Goal: Task Accomplishment & Management: Manage account settings

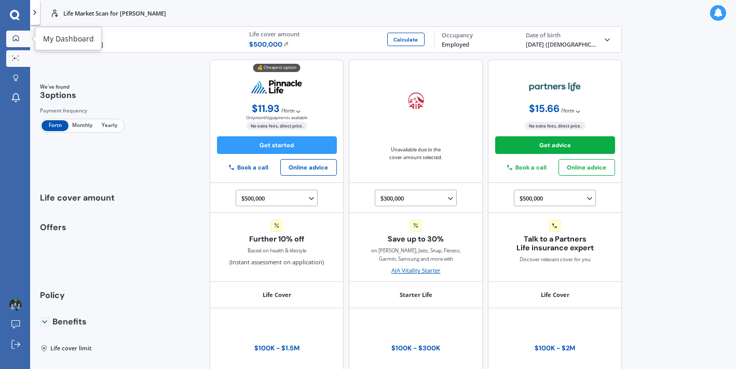
click at [16, 31] on link "My Dashboard" at bounding box center [18, 39] width 24 height 17
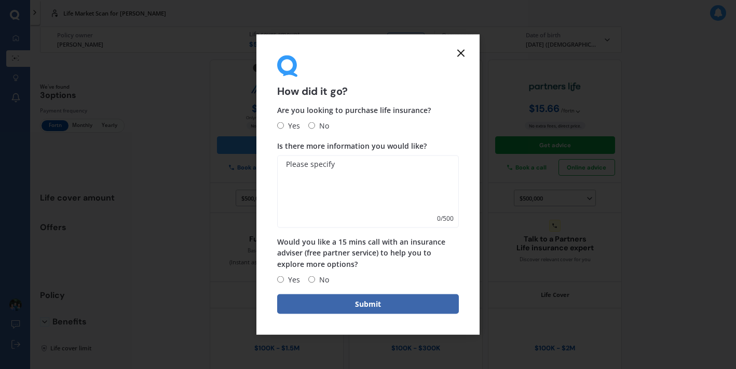
click at [281, 127] on input "Yes" at bounding box center [280, 125] width 7 height 7
radio input "true"
click at [461, 50] on icon at bounding box center [461, 53] width 12 height 12
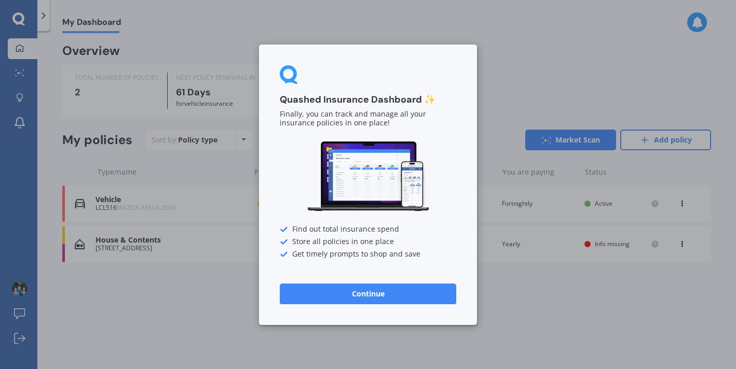
click at [400, 294] on button "Continue" at bounding box center [368, 293] width 176 height 21
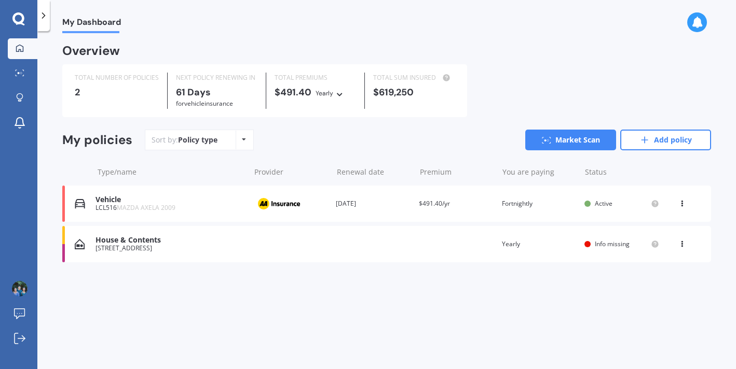
click at [607, 243] on span "Info missing" at bounding box center [612, 244] width 35 height 9
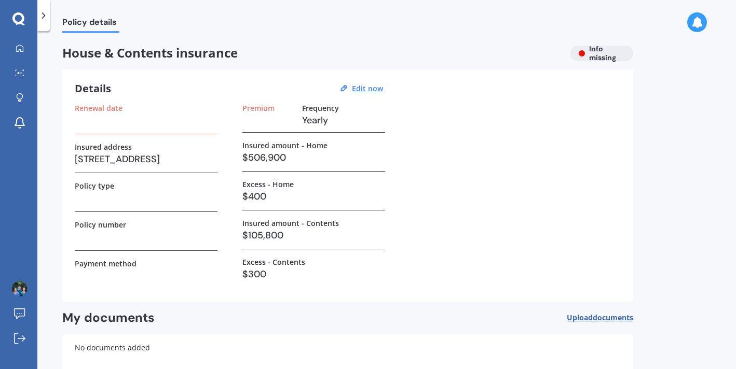
click at [123, 126] on h3 at bounding box center [146, 121] width 143 height 16
click at [359, 86] on u "Edit now" at bounding box center [367, 89] width 31 height 10
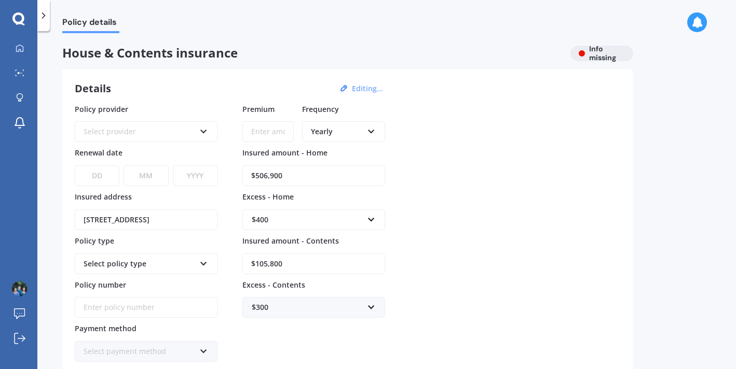
click at [155, 134] on div "Select provider" at bounding box center [140, 131] width 112 height 11
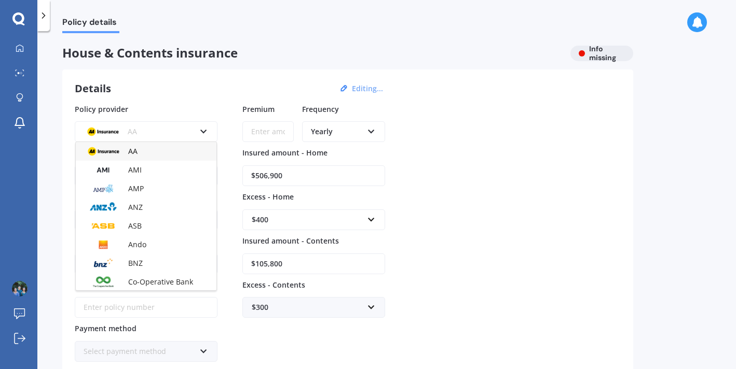
click at [136, 152] on span "AA" at bounding box center [132, 151] width 9 height 10
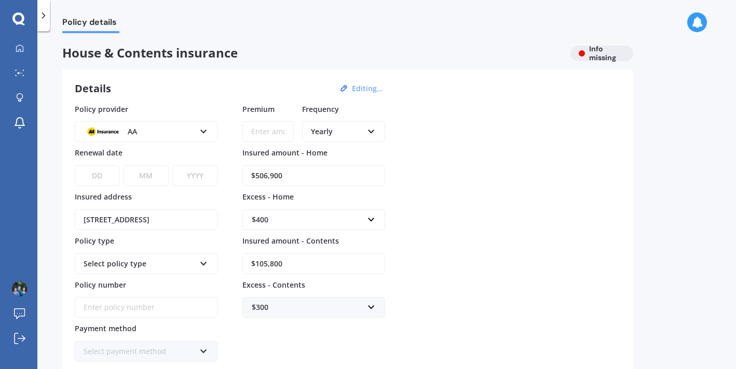
click at [95, 181] on select "DD 01 02 03 04 05 06 07 08 09 10 11 12 13 14 15 16 17 18 19 20 21 22 23 24 25 2…" at bounding box center [97, 176] width 45 height 21
select select "26"
click at [137, 175] on select "MM 01 02 03 04 05 06 07 08 09 10 11 12" at bounding box center [145, 176] width 45 height 21
select select "06"
click at [191, 184] on select "YYYY 2027 2026 2025 2024 2023 2022 2021 2020 2019 2018 2017 2016 2015 2014 2013…" at bounding box center [195, 176] width 45 height 21
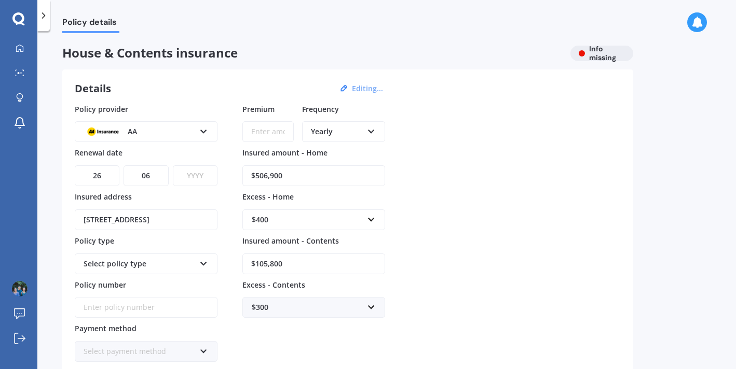
select select "2026"
click at [173, 267] on div "Select policy type" at bounding box center [140, 263] width 112 height 11
click at [163, 284] on span "Home and Contents Insurance Package" at bounding box center [137, 287] width 106 height 17
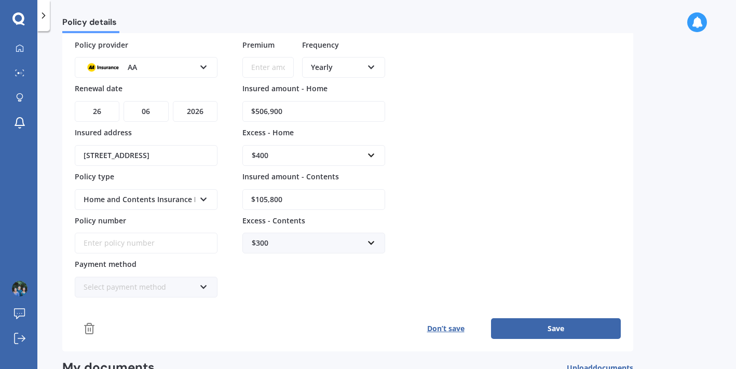
scroll to position [70, 0]
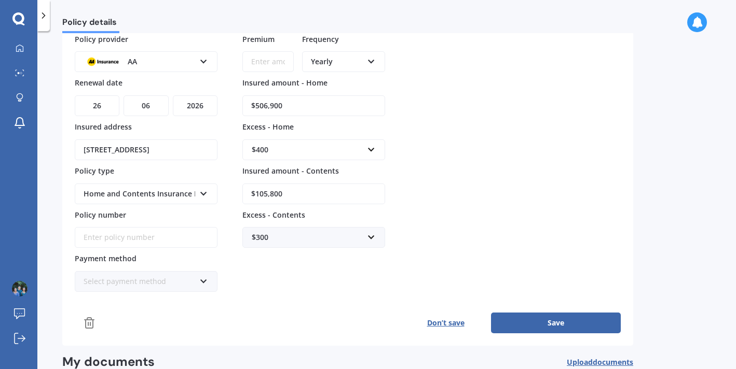
click at [261, 66] on input "Premium" at bounding box center [267, 61] width 51 height 21
type input "$105.05"
click at [420, 123] on div "Policy provider AA AA AMI AMP ANZ ASB Ando BNZ Co-Operative Bank FMG Initio Kiw…" at bounding box center [348, 163] width 546 height 259
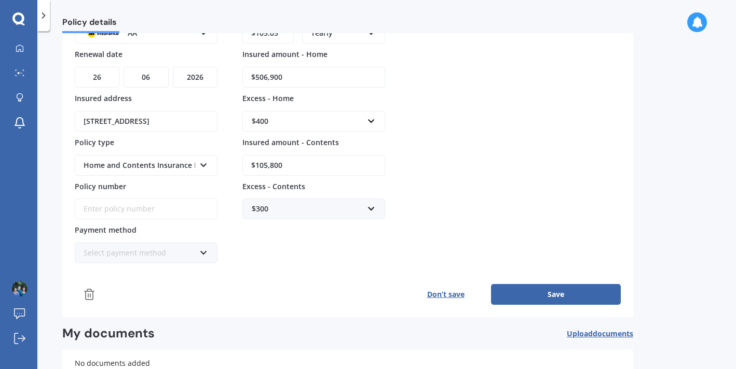
scroll to position [100, 0]
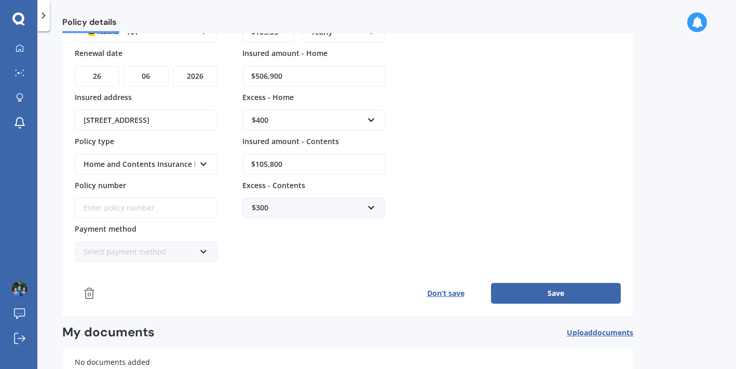
click at [162, 250] on div "Select payment method" at bounding box center [140, 251] width 112 height 11
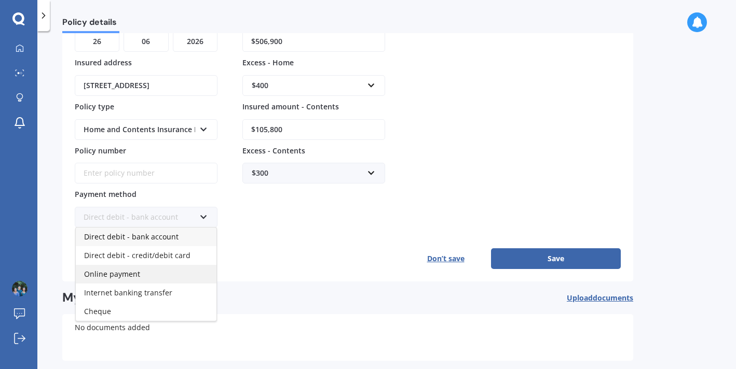
scroll to position [139, 0]
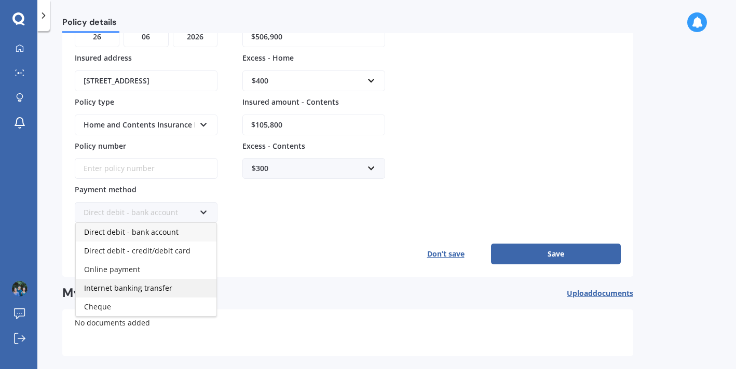
click at [119, 287] on span "Internet banking transfer" at bounding box center [128, 288] width 88 height 10
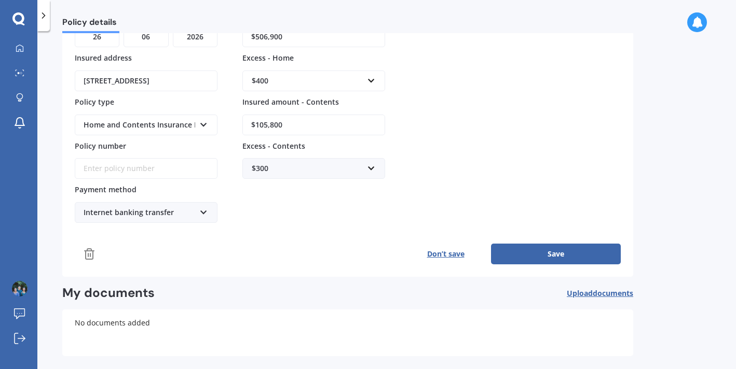
click at [163, 174] on input "Policy number" at bounding box center [146, 168] width 143 height 21
paste input "AHM033583759"
type input "AHM033583759"
click at [514, 259] on button "Save" at bounding box center [556, 254] width 130 height 21
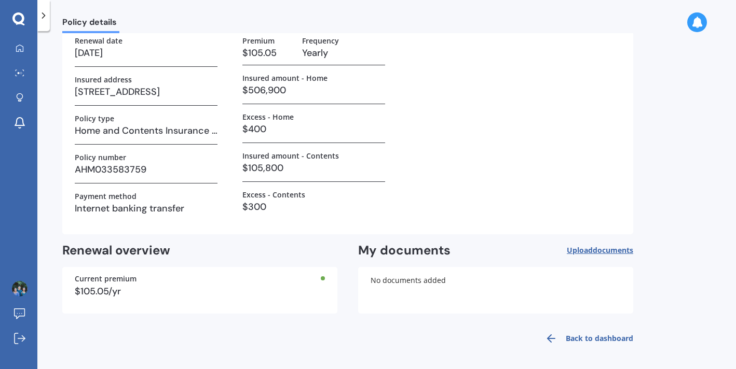
click at [594, 336] on link "Back to dashboard" at bounding box center [586, 338] width 94 height 25
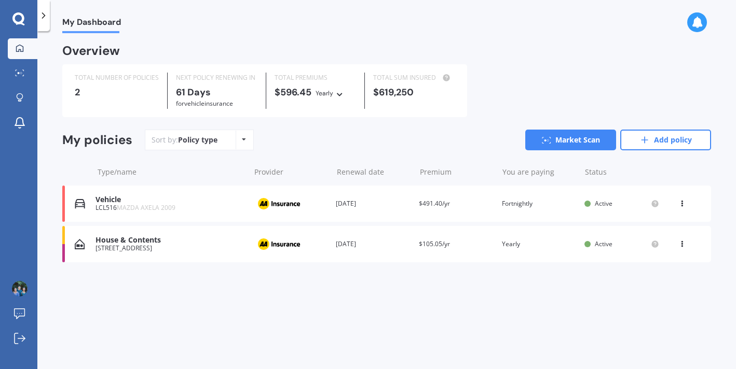
click at [194, 202] on div "Vehicle" at bounding box center [169, 200] width 149 height 9
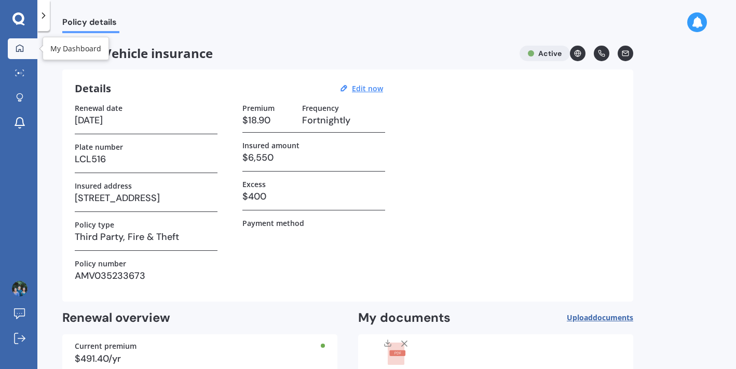
click at [18, 52] on div at bounding box center [20, 48] width 16 height 9
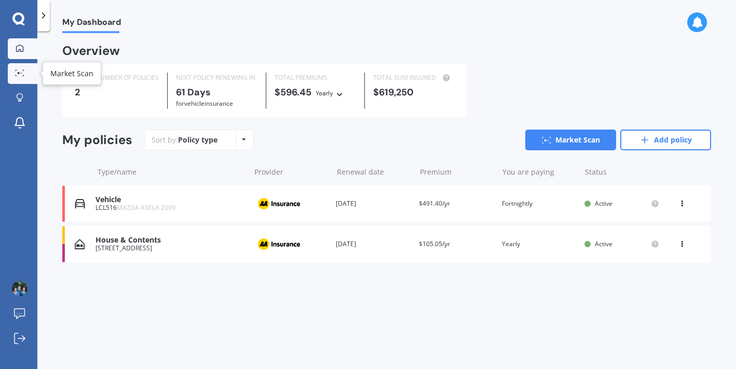
click at [29, 74] on link "Market Scan" at bounding box center [23, 73] width 30 height 21
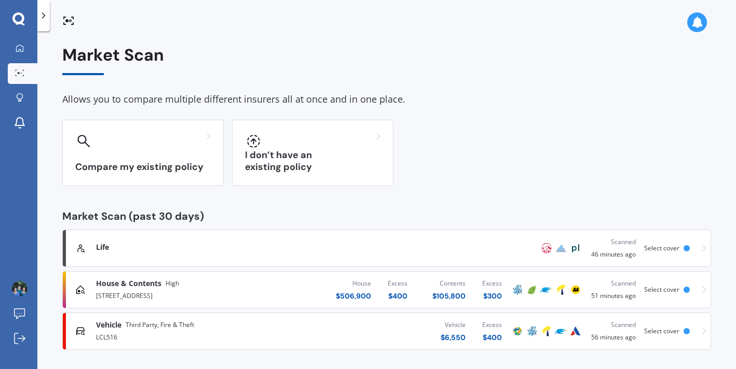
scroll to position [4, 0]
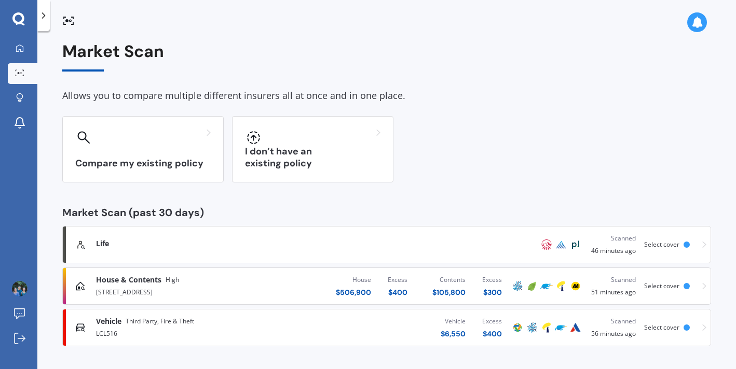
click at [237, 250] on div at bounding box center [303, 250] width 414 height 2
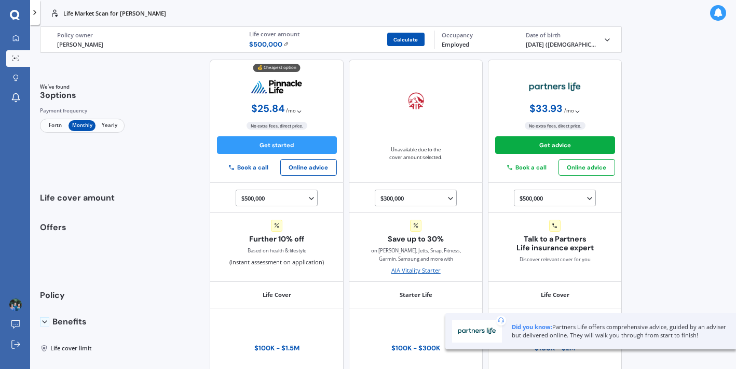
click at [410, 35] on button "Calculate" at bounding box center [405, 39] width 37 height 13
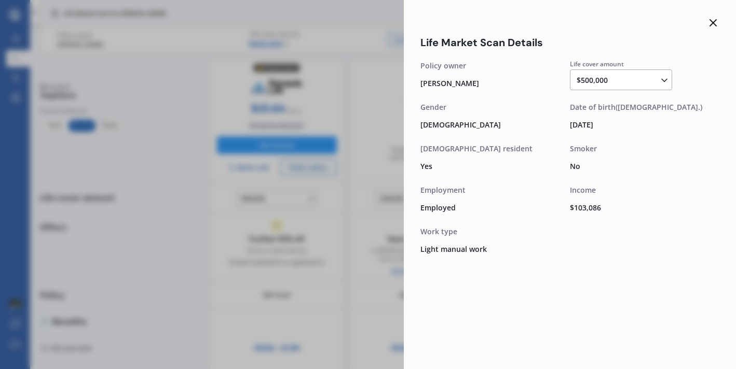
click at [711, 25] on icon at bounding box center [713, 23] width 12 height 12
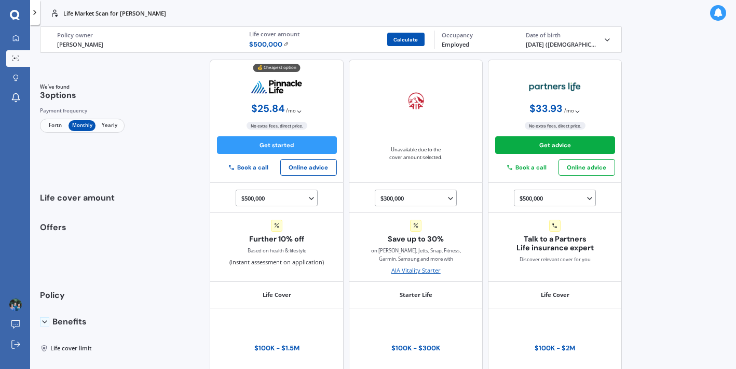
click at [402, 40] on button "Calculate" at bounding box center [405, 39] width 37 height 13
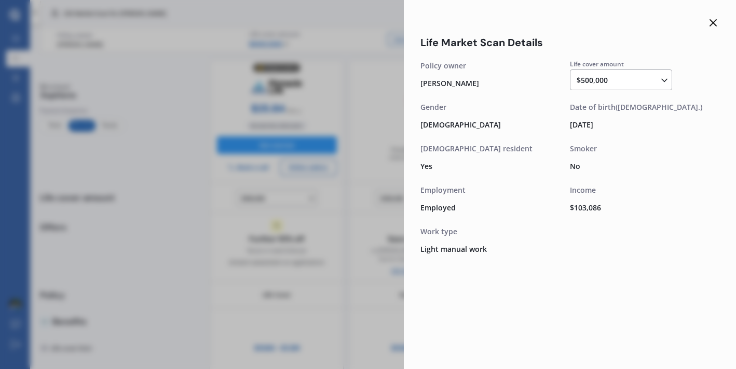
click at [712, 20] on icon at bounding box center [713, 23] width 12 height 12
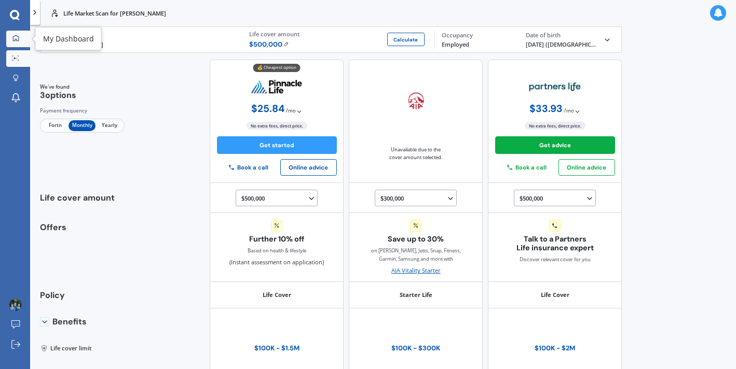
click at [10, 35] on div at bounding box center [15, 39] width 12 height 8
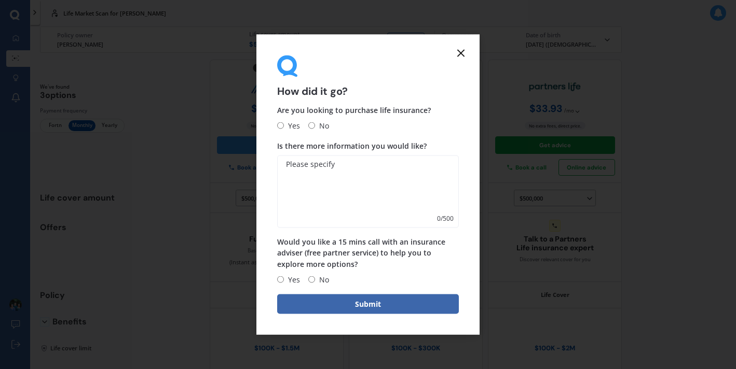
click at [461, 48] on icon at bounding box center [461, 53] width 12 height 12
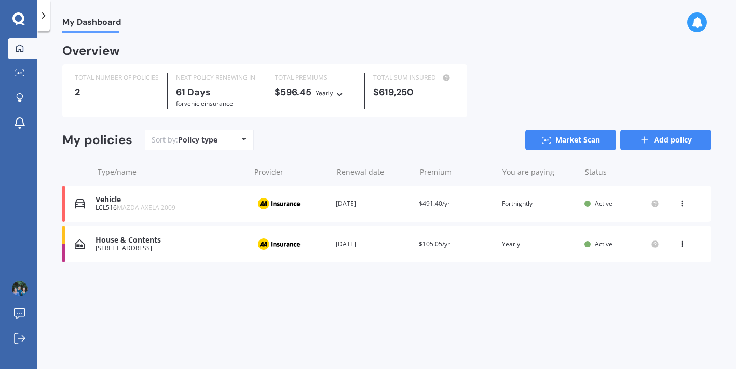
click at [679, 139] on link "Add policy" at bounding box center [665, 140] width 91 height 21
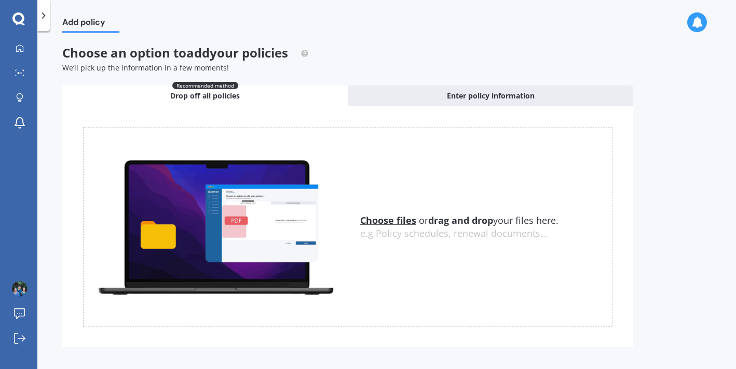
scroll to position [9, 0]
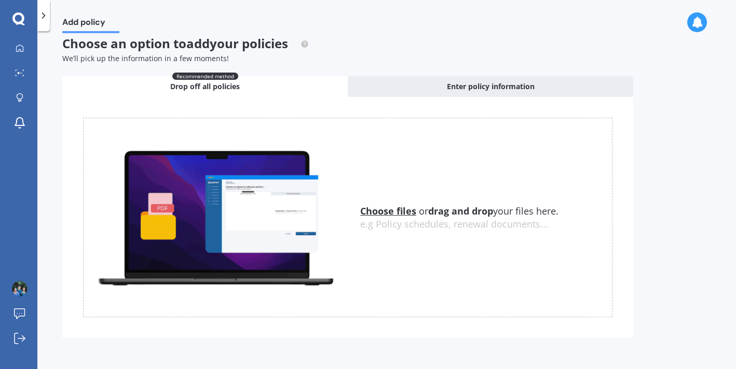
click at [373, 206] on u "Choose files" at bounding box center [388, 211] width 56 height 12
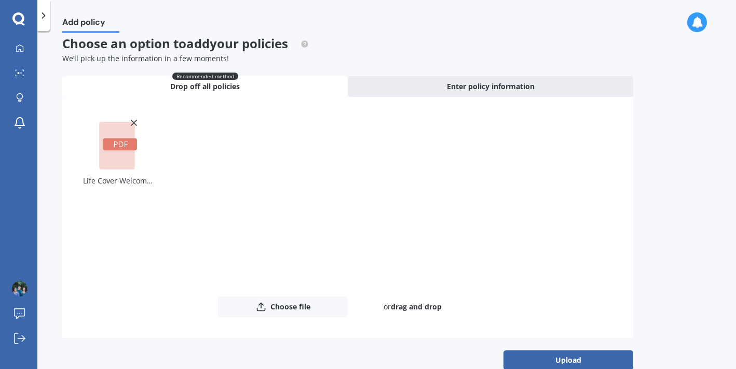
scroll to position [29, 0]
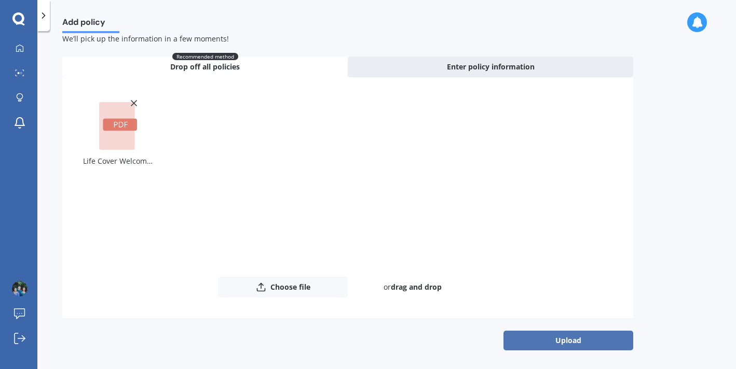
click at [549, 340] on button "Upload" at bounding box center [568, 341] width 130 height 20
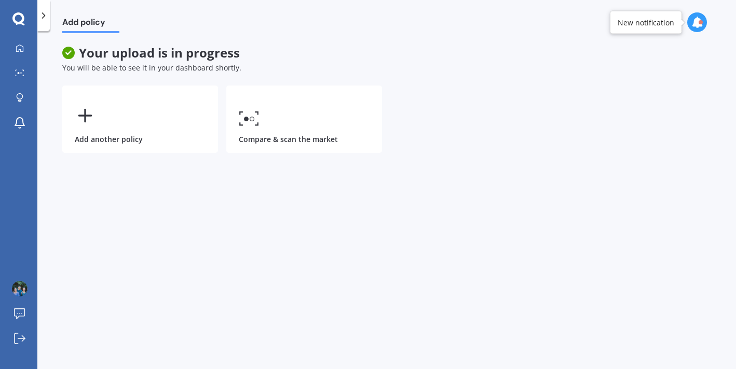
scroll to position [0, 0]
click at [13, 50] on div at bounding box center [20, 48] width 16 height 9
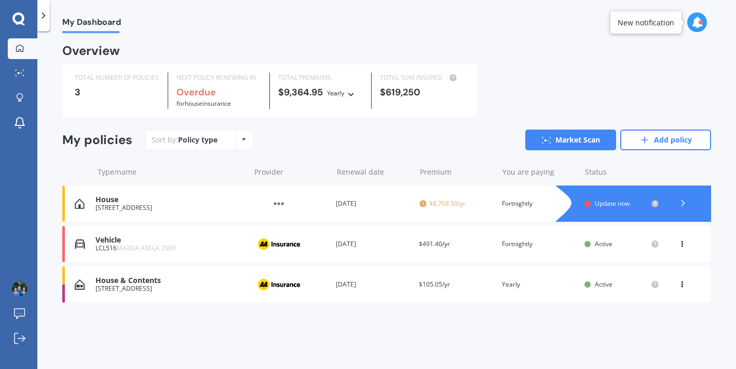
click at [686, 205] on icon at bounding box center [683, 203] width 10 height 10
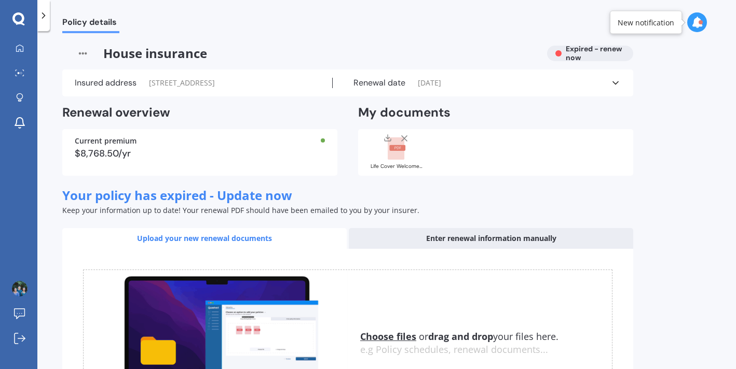
click at [172, 53] on span "House insurance" at bounding box center [300, 54] width 476 height 16
click at [23, 47] on icon at bounding box center [19, 47] width 7 height 7
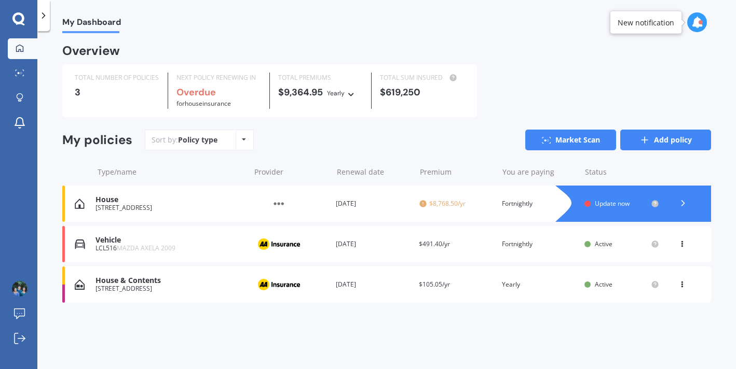
click at [658, 146] on link "Add policy" at bounding box center [665, 140] width 91 height 21
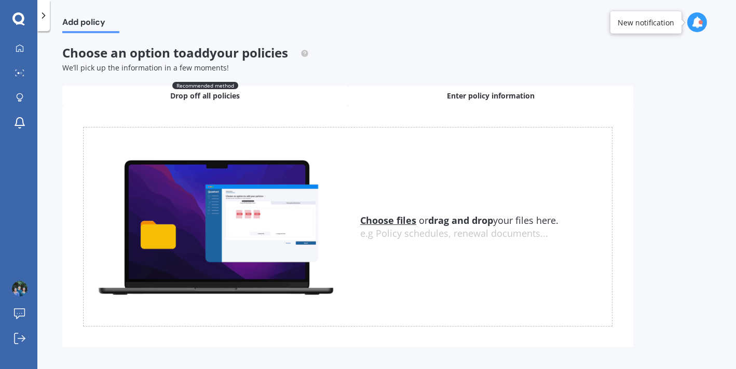
click at [470, 94] on span "Enter policy information" at bounding box center [491, 96] width 88 height 10
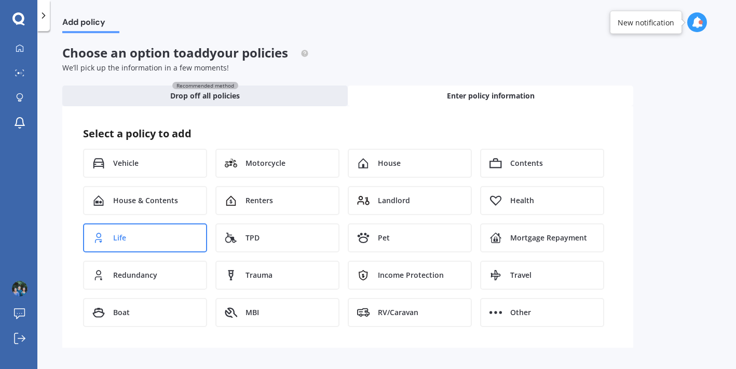
click at [178, 240] on div "Life" at bounding box center [145, 238] width 124 height 29
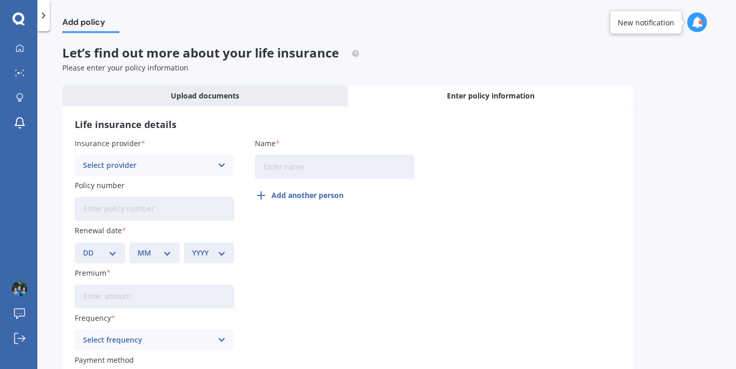
click at [190, 171] on div "Select provider" at bounding box center [147, 165] width 129 height 11
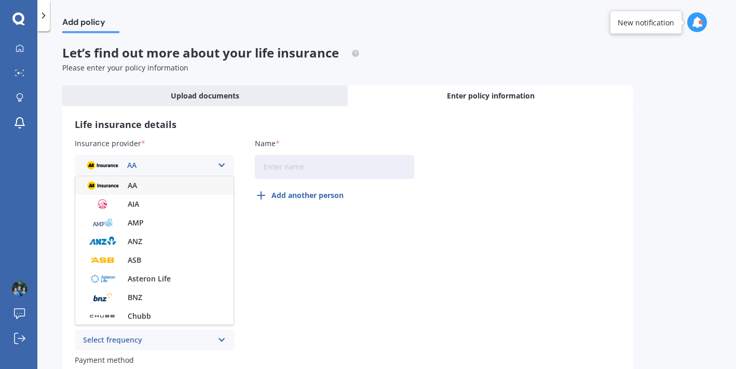
click at [162, 188] on div "AA" at bounding box center [154, 185] width 158 height 19
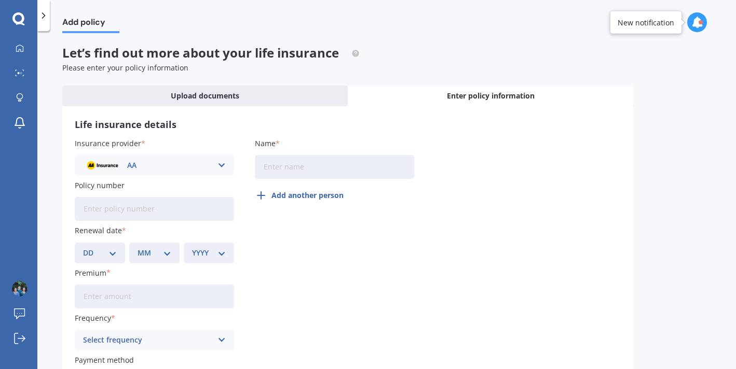
click at [290, 166] on input "Name" at bounding box center [334, 167] width 159 height 24
type input "[PERSON_NAME]"
click at [173, 222] on div "Insurance provider AA AA AIA AMP ANZ ASB Asteron Life BNZ Chubb Cigna Co-Operat…" at bounding box center [154, 267] width 159 height 259
click at [176, 211] on input "Policy number" at bounding box center [154, 209] width 159 height 24
paste input "D5050997"
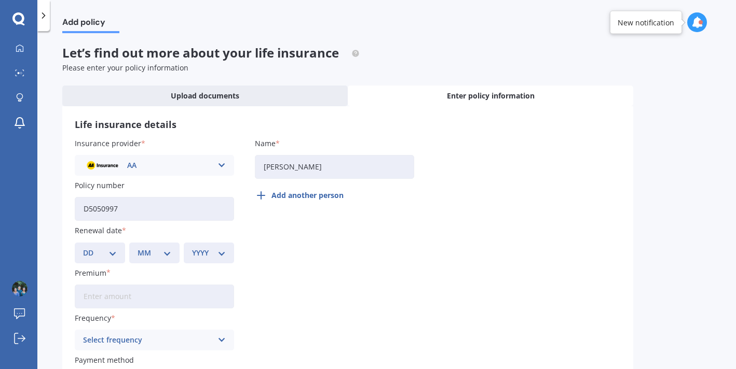
type input "D5050997"
click at [106, 254] on select "DD 01 02 03 04 05 06 07 08 09 10 11 12 13 14 15 16 17 18 19 20 21 22 23 24 25 2…" at bounding box center [100, 252] width 34 height 11
click at [107, 249] on select "DD 01 02 03 04 05 06 07 08 09 10 11 12 13 14 15 16 17 18 19 20 21 22 23 24 25 2…" at bounding box center [100, 252] width 34 height 11
select select "30"
click at [153, 260] on div "MM 01 02 03 04 05 06 07 08 09 10 11 12" at bounding box center [154, 253] width 50 height 21
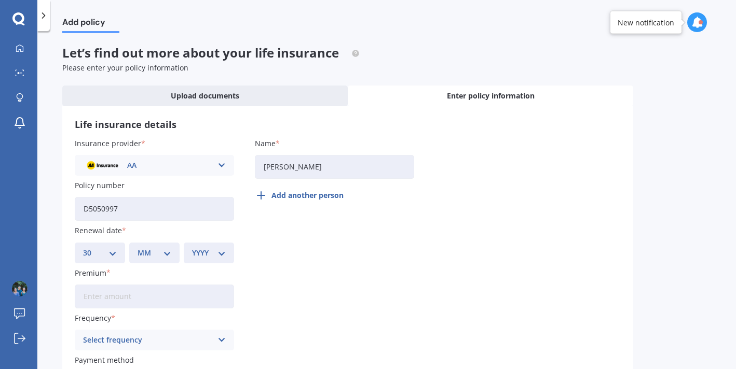
click at [154, 254] on select "MM 01 02 03 04 05 06 07 08 09 10 11 12" at bounding box center [154, 252] width 34 height 11
select select "10"
click at [215, 258] on select "YYYY 2027 2026 2025 2024 2023 2022 2021 2020 2019 2018 2017 2016 2015 2014 2013…" at bounding box center [209, 252] width 34 height 11
select select "2025"
click at [168, 304] on input "Premium" at bounding box center [154, 297] width 159 height 24
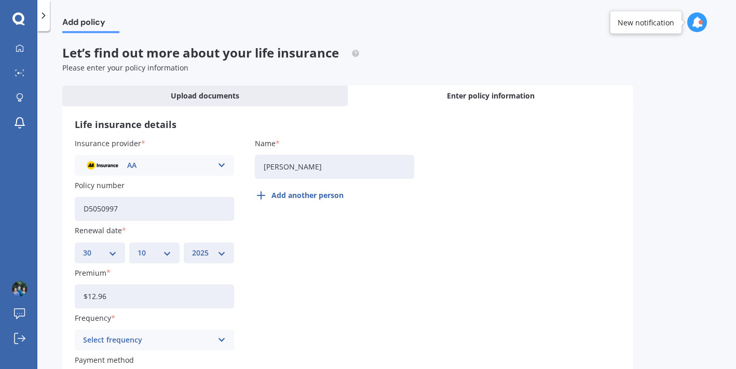
type input "$12.96"
click at [325, 266] on div "Insurance provider AA AA AIA AMP ANZ ASB Asteron Life BNZ Chubb Cigna Co-Operat…" at bounding box center [348, 267] width 546 height 259
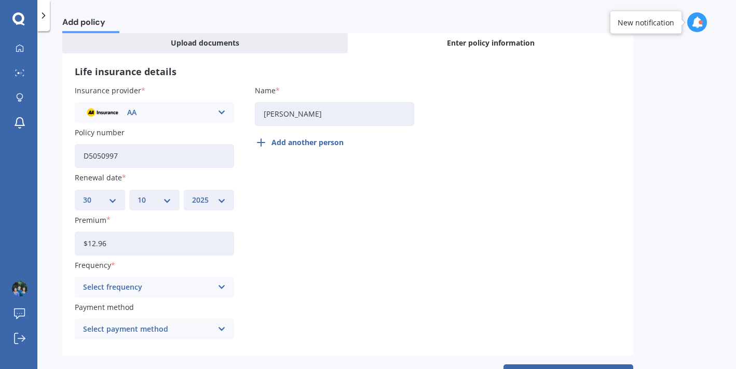
scroll to position [68, 0]
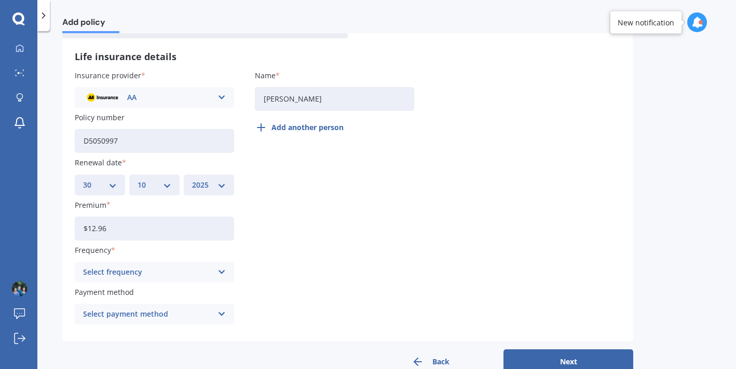
click at [210, 261] on div "Frequency Select frequency Yearly Six-Monthly Quarterly Monthly Fortnightly Wee…" at bounding box center [154, 264] width 159 height 38
click at [194, 274] on div "Select frequency" at bounding box center [147, 272] width 129 height 11
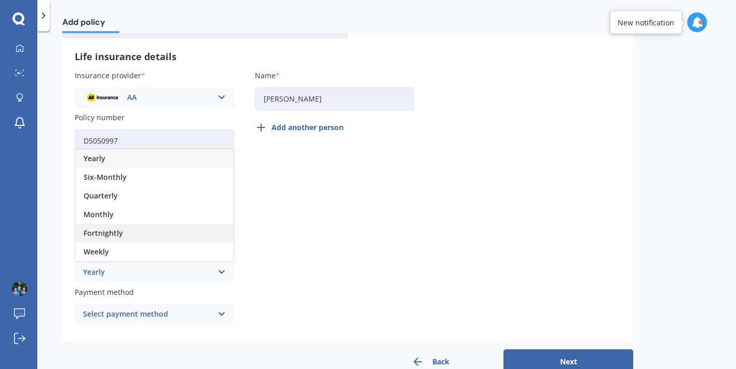
click at [125, 231] on div "Fortnightly" at bounding box center [154, 233] width 158 height 19
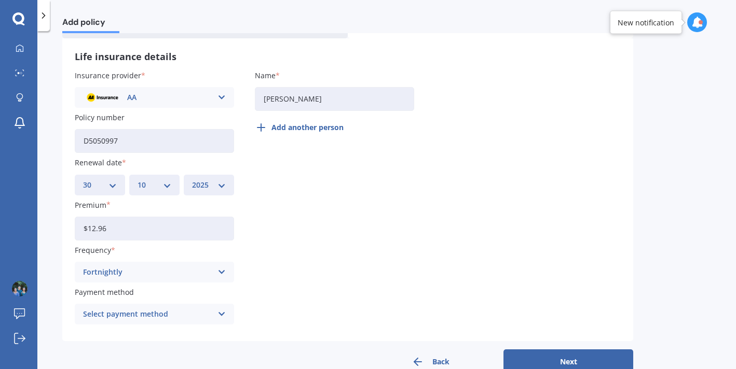
click at [156, 314] on div "Select payment method" at bounding box center [147, 314] width 129 height 11
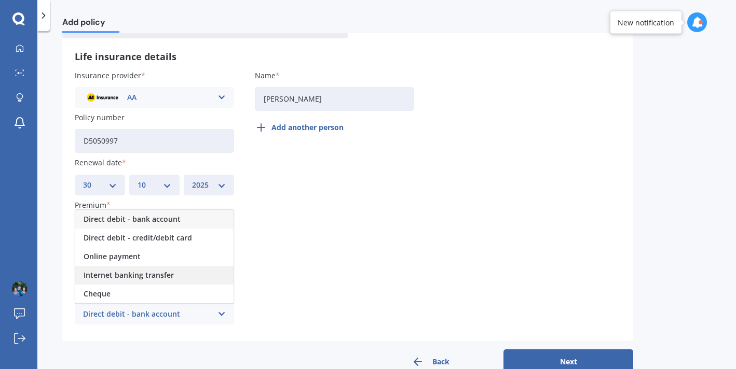
click at [160, 273] on span "Internet banking transfer" at bounding box center [129, 275] width 90 height 7
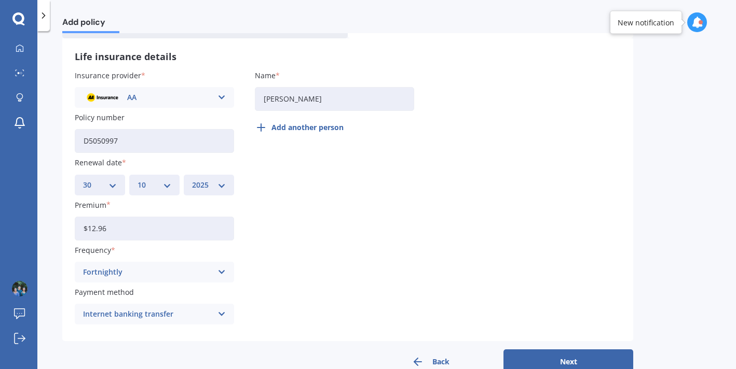
click at [466, 265] on div "Insurance provider AA AA AIA AMP ANZ ASB Asteron Life BNZ Chubb Cigna Co-Operat…" at bounding box center [348, 199] width 546 height 259
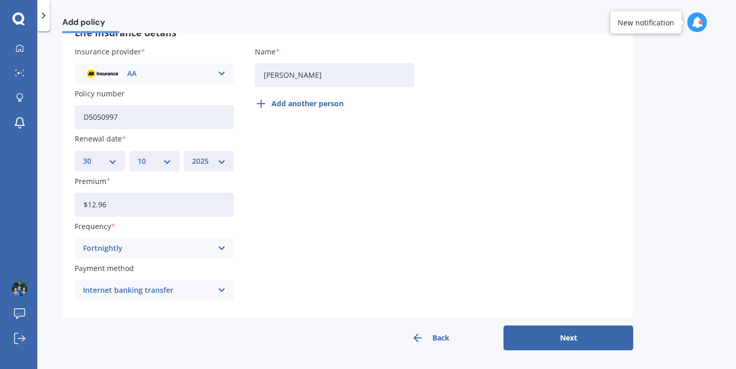
click at [172, 286] on div "Internet banking transfer" at bounding box center [147, 290] width 129 height 11
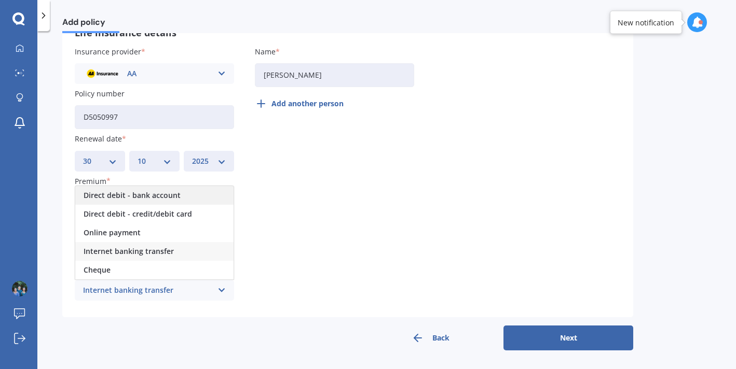
click at [140, 202] on div "Direct debit - bank account" at bounding box center [154, 195] width 158 height 19
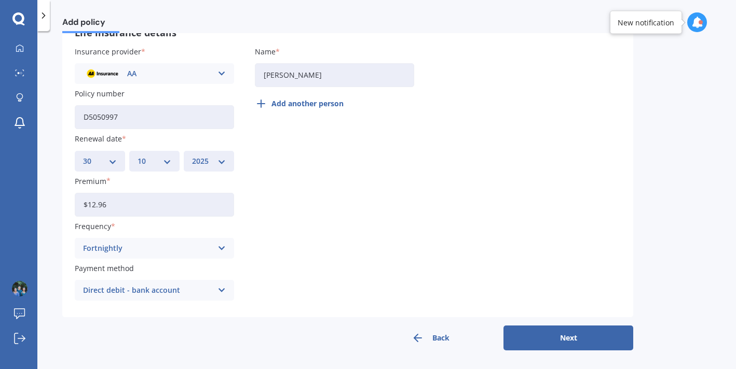
click at [394, 271] on div "Insurance provider AA AA AIA AMP ANZ ASB Asteron Life BNZ Chubb Cigna Co-Operat…" at bounding box center [348, 175] width 546 height 259
click at [583, 343] on button "Next" at bounding box center [568, 338] width 130 height 25
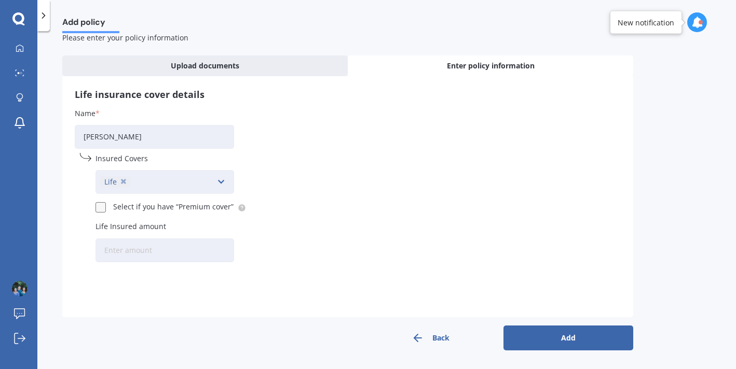
scroll to position [0, 0]
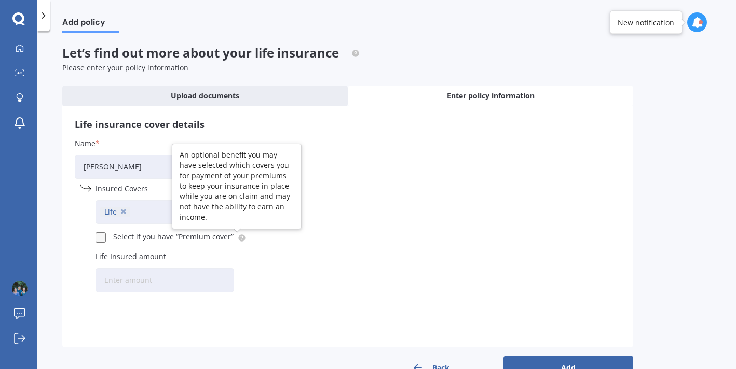
click at [238, 238] on circle at bounding box center [241, 238] width 7 height 7
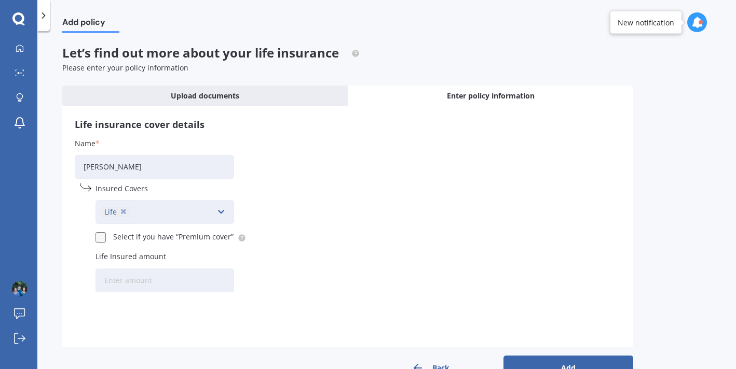
click at [93, 243] on div "Name [PERSON_NAME] Insured Covers Life Accidental Injury [MEDICAL_DATA] Health …" at bounding box center [154, 217] width 159 height 159
click at [102, 232] on label at bounding box center [101, 232] width 13 height 0
click at [102, 241] on input "Select if you have “Premium cover”" at bounding box center [99, 236] width 9 height 9
checkbox input "true"
click at [136, 279] on input "Life Insured amount" at bounding box center [164, 281] width 139 height 24
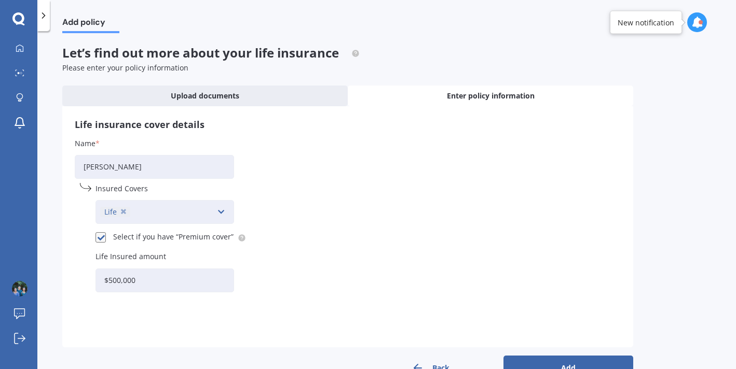
type input "$500,000"
click at [347, 279] on div "Name [PERSON_NAME] Insured Covers Life Accidental Injury [MEDICAL_DATA] Health …" at bounding box center [348, 217] width 546 height 159
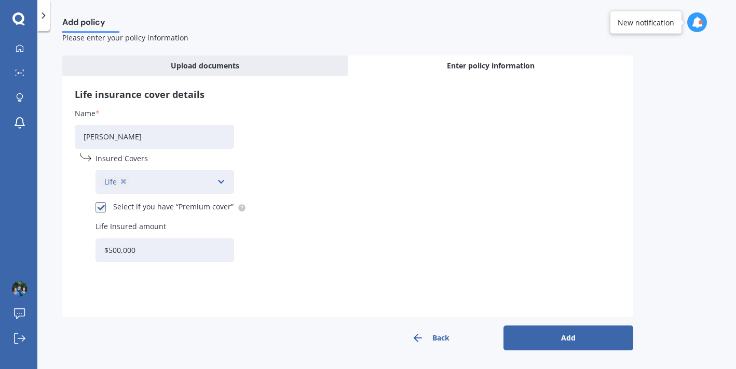
click at [527, 337] on button "Add" at bounding box center [568, 338] width 130 height 25
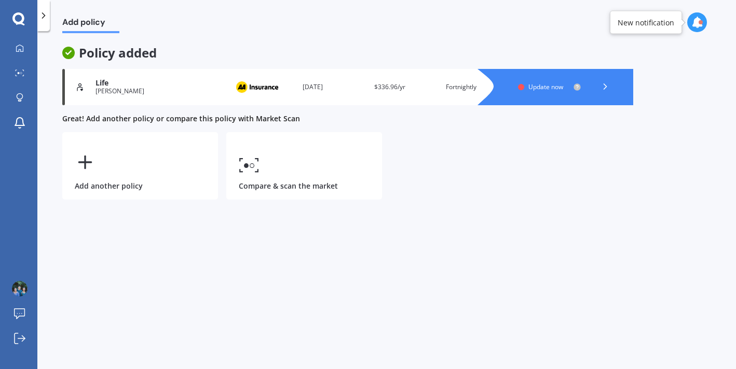
scroll to position [0, 0]
click at [23, 45] on icon at bounding box center [20, 48] width 8 height 8
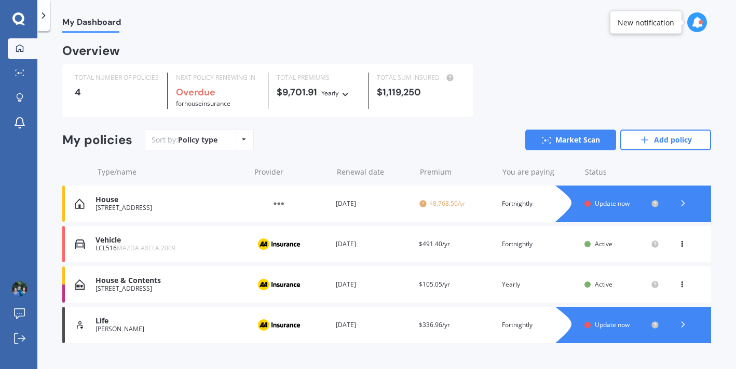
click at [678, 204] on icon at bounding box center [683, 203] width 10 height 10
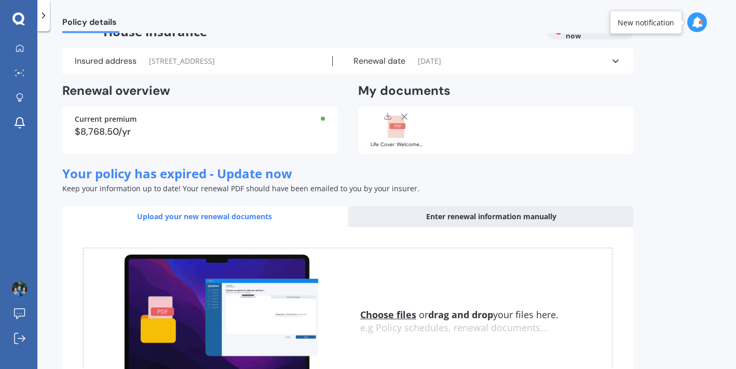
scroll to position [24, 0]
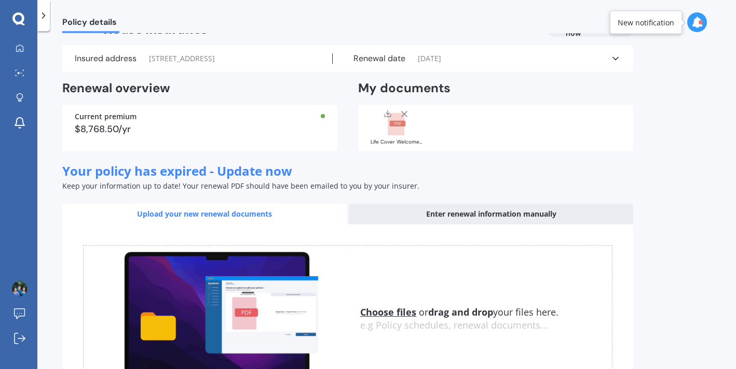
click at [403, 119] on icon at bounding box center [404, 114] width 10 height 10
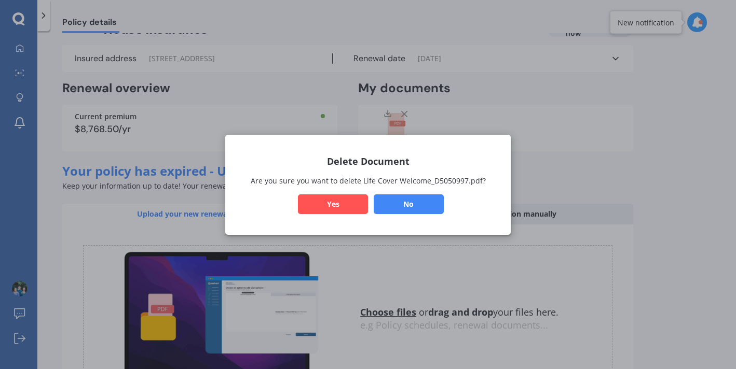
click at [332, 201] on button "Yes" at bounding box center [333, 204] width 70 height 20
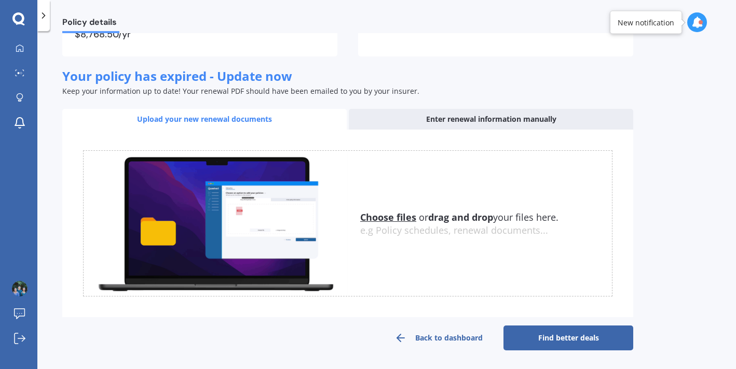
scroll to position [130, 0]
click at [414, 335] on link "Back to dashboard" at bounding box center [439, 338] width 130 height 25
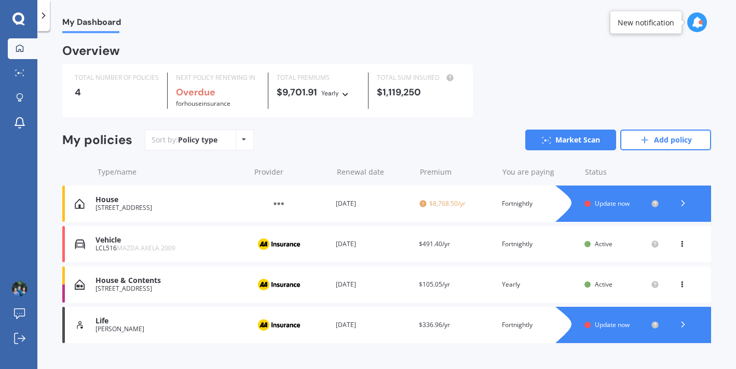
click at [281, 202] on img at bounding box center [279, 204] width 52 height 20
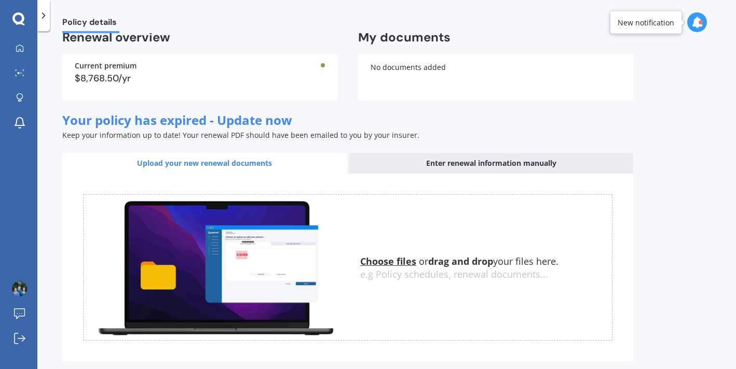
scroll to position [130, 0]
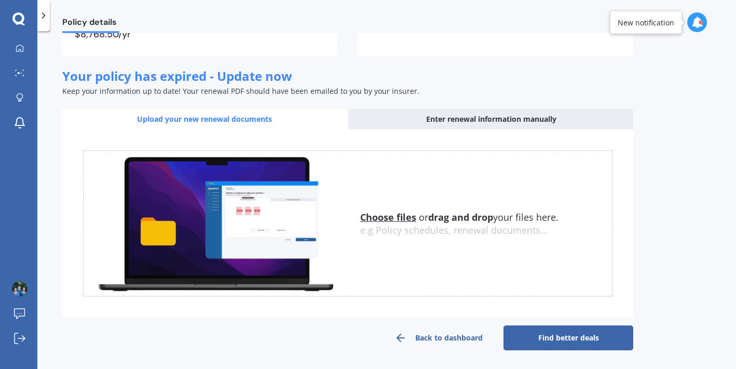
click at [450, 339] on link "Back to dashboard" at bounding box center [439, 338] width 130 height 25
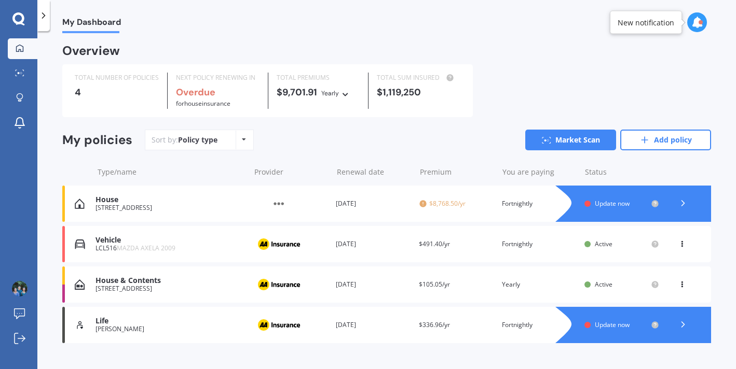
click at [678, 284] on icon at bounding box center [681, 283] width 7 height 6
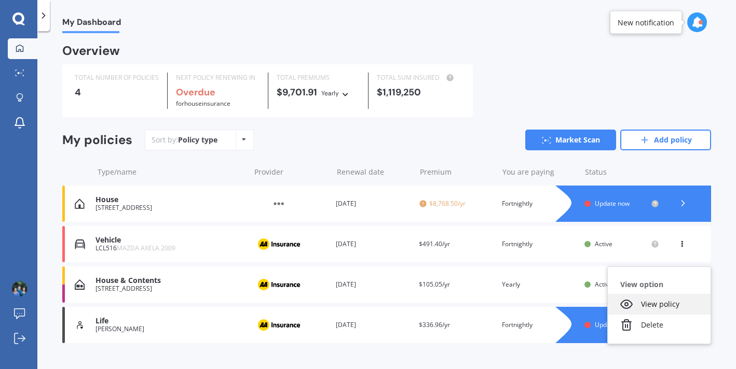
click at [654, 307] on div "View policy" at bounding box center [659, 304] width 103 height 21
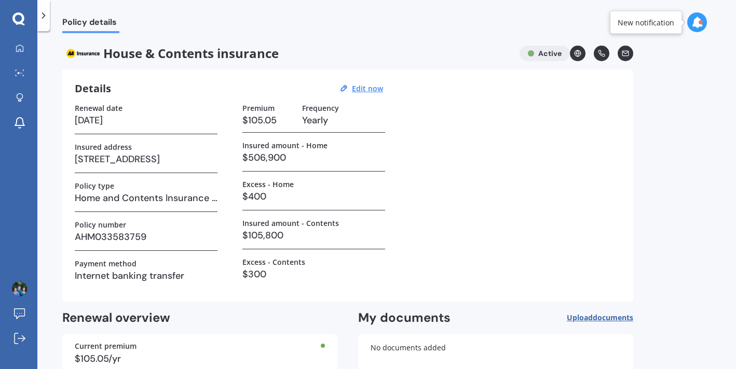
click at [348, 89] on icon at bounding box center [343, 88] width 8 height 9
click at [359, 89] on u "Edit now" at bounding box center [367, 89] width 31 height 10
select select "26"
select select "06"
select select "2026"
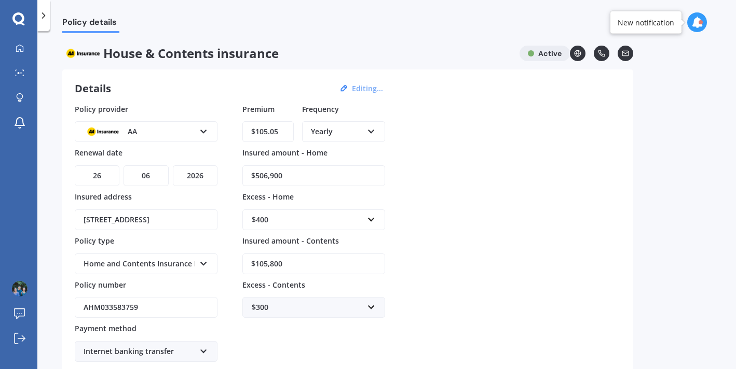
click at [332, 134] on div "Yearly" at bounding box center [337, 131] width 52 height 11
click at [326, 222] on span "Fortnightly" at bounding box center [329, 226] width 37 height 10
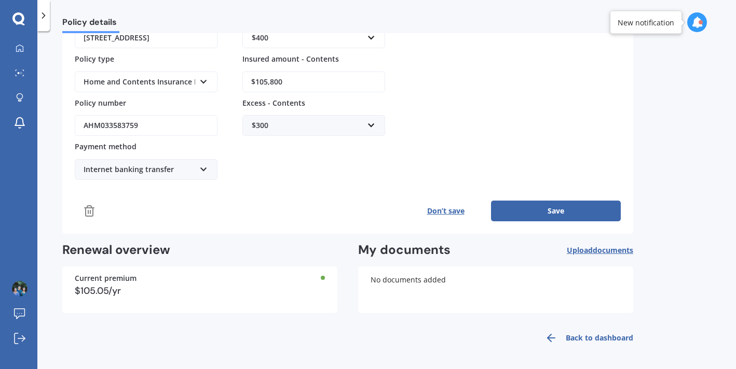
click at [534, 209] on button "Save" at bounding box center [556, 211] width 130 height 21
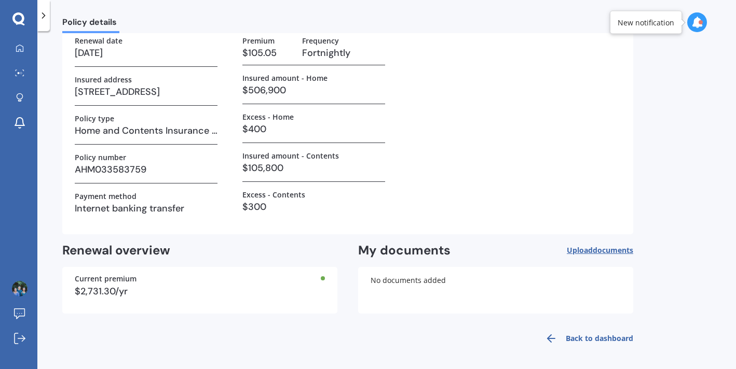
scroll to position [0, 0]
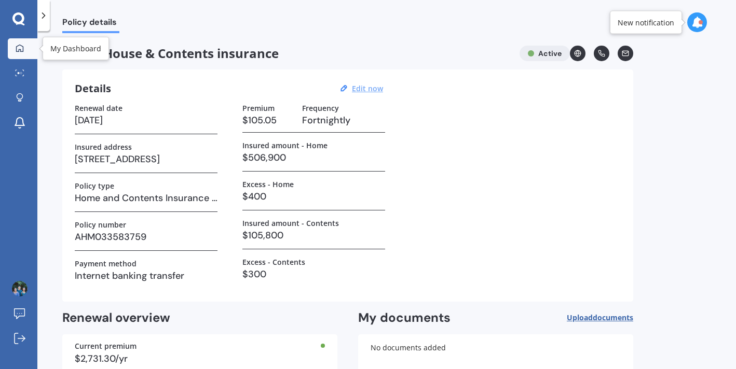
click at [18, 56] on link "My Dashboard" at bounding box center [23, 48] width 30 height 21
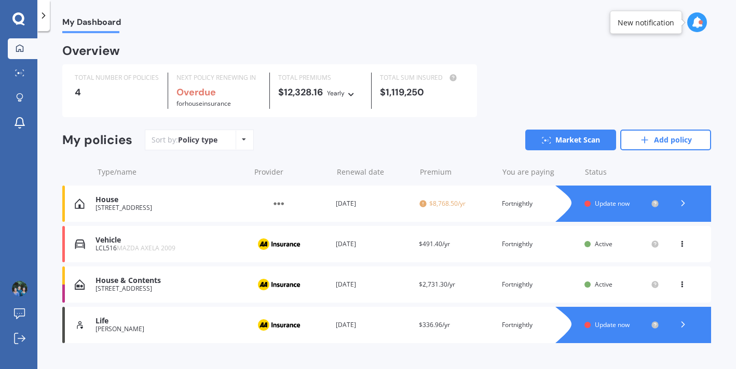
scroll to position [18, 0]
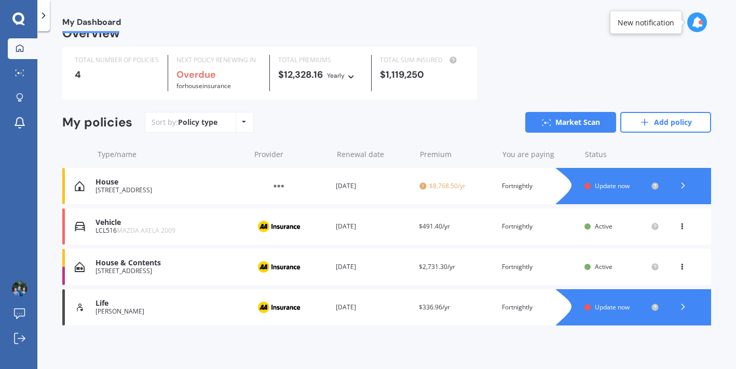
click at [679, 181] on icon at bounding box center [683, 186] width 10 height 10
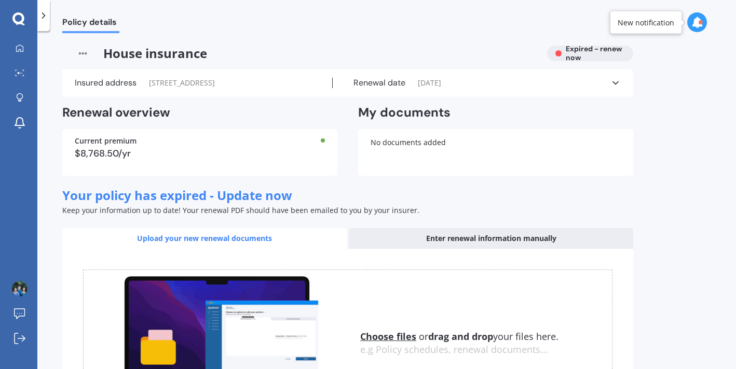
click at [589, 47] on div "House insurance Expired - renew now" at bounding box center [347, 54] width 571 height 16
click at [616, 88] on icon at bounding box center [615, 83] width 10 height 10
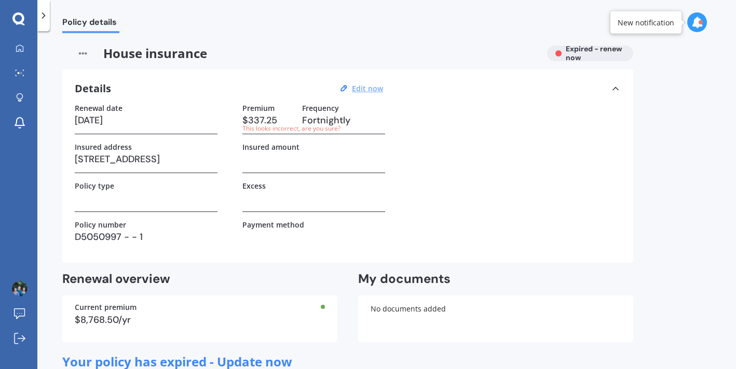
click at [361, 85] on u "Edit now" at bounding box center [367, 89] width 31 height 10
select select "23"
select select "10"
select select "2024"
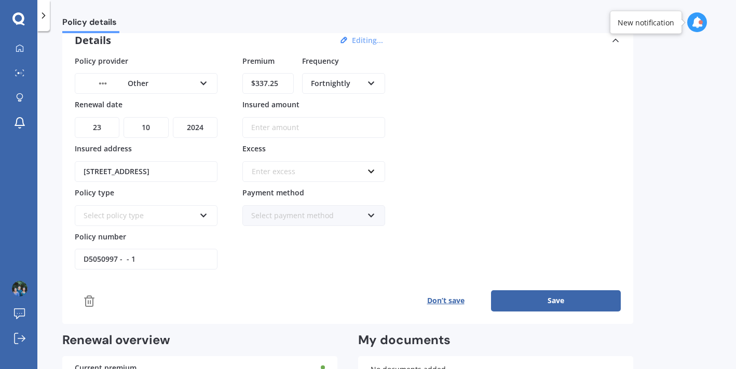
scroll to position [47, 0]
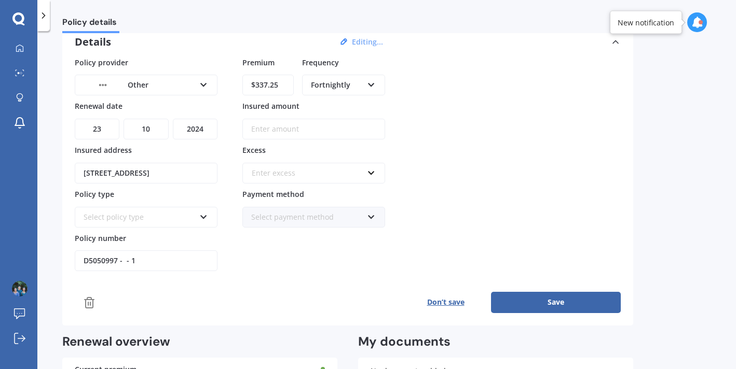
click at [90, 300] on icon at bounding box center [89, 303] width 12 height 12
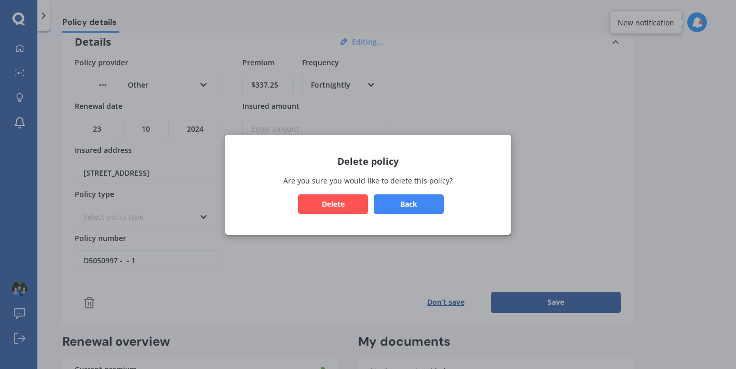
click at [340, 205] on button "Delete" at bounding box center [333, 204] width 70 height 20
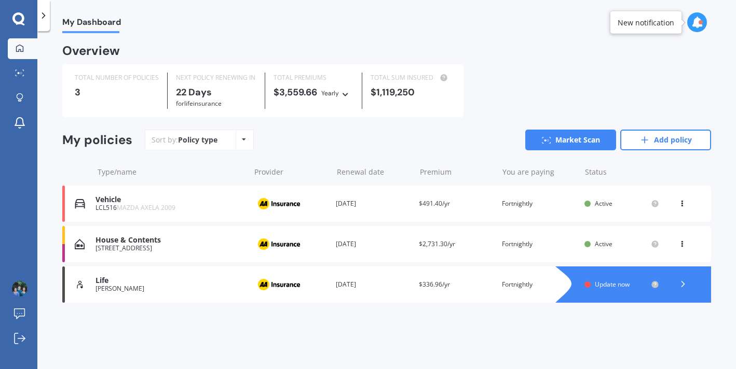
click at [551, 333] on div "My Dashboard Overview TOTAL NUMBER OF POLICIES 3 NEXT POLICY RENEWING [DATE] fo…" at bounding box center [386, 202] width 698 height 338
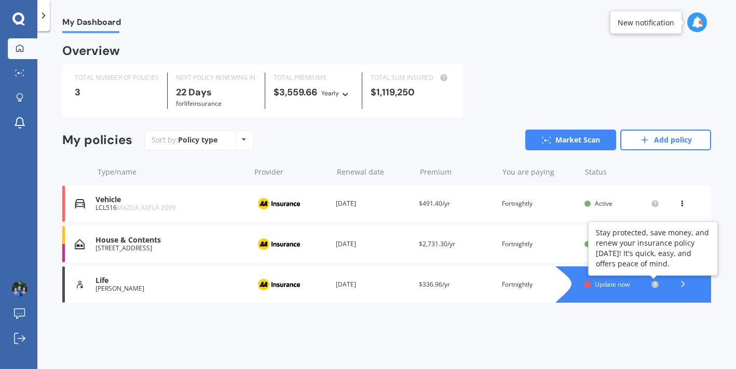
click at [655, 284] on icon at bounding box center [655, 284] width 2 height 2
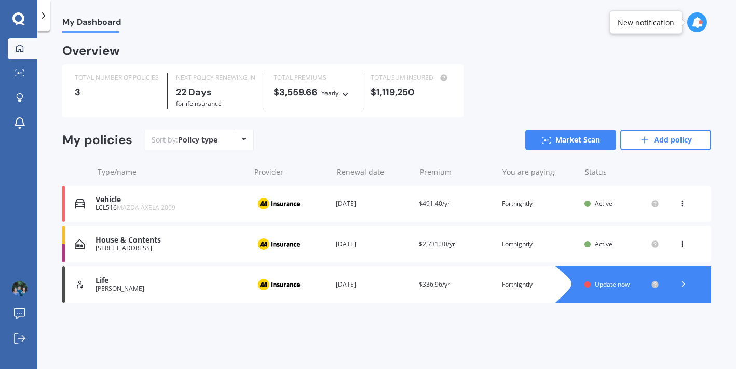
click at [680, 290] on icon at bounding box center [683, 284] width 10 height 10
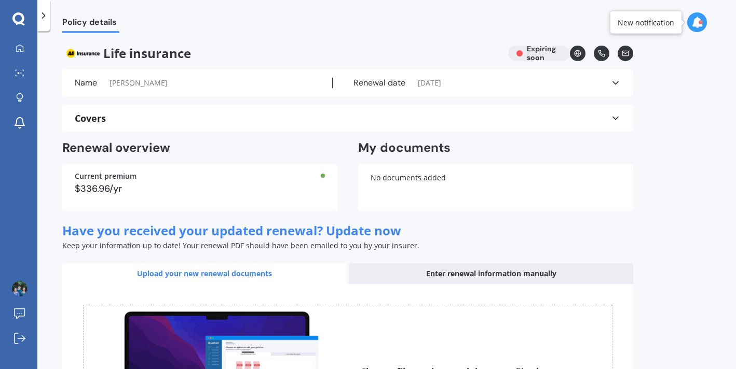
click at [477, 178] on div "No documents added" at bounding box center [495, 187] width 275 height 47
click at [489, 269] on div "Enter renewal information manually" at bounding box center [491, 274] width 284 height 21
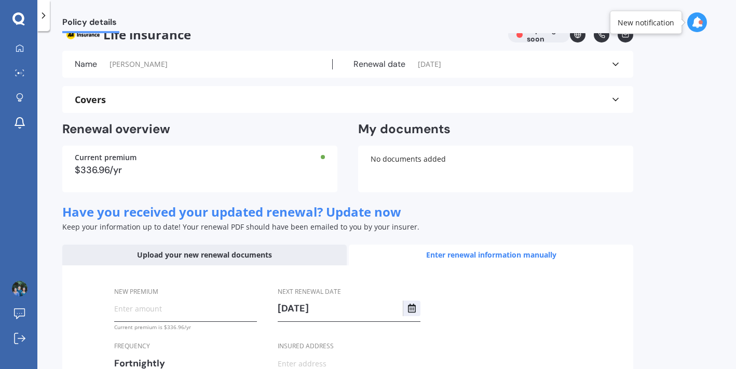
scroll to position [19, 0]
click at [270, 257] on div "Upload your new renewal documents" at bounding box center [204, 254] width 284 height 21
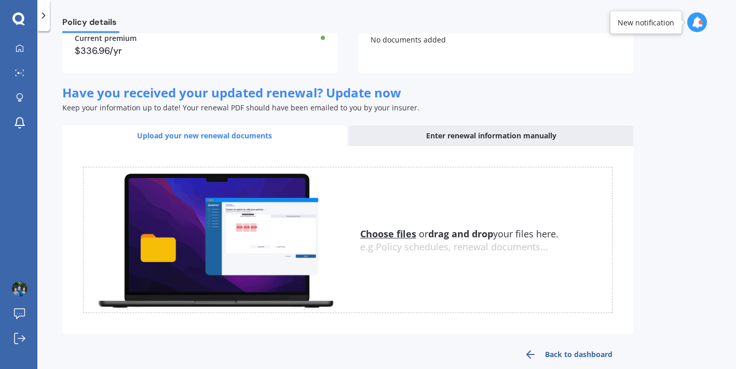
scroll to position [140, 0]
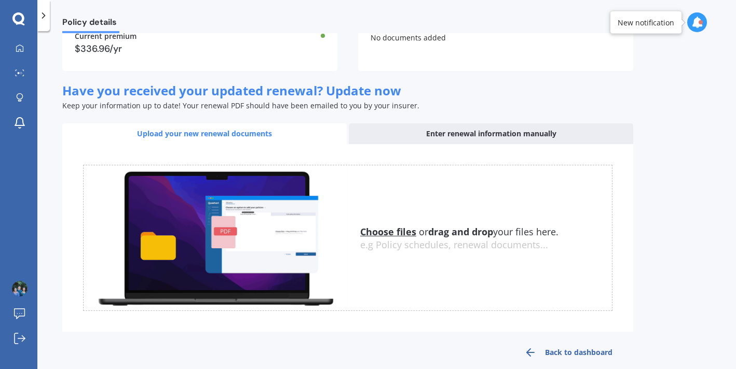
click at [391, 237] on u "Choose files" at bounding box center [388, 232] width 56 height 12
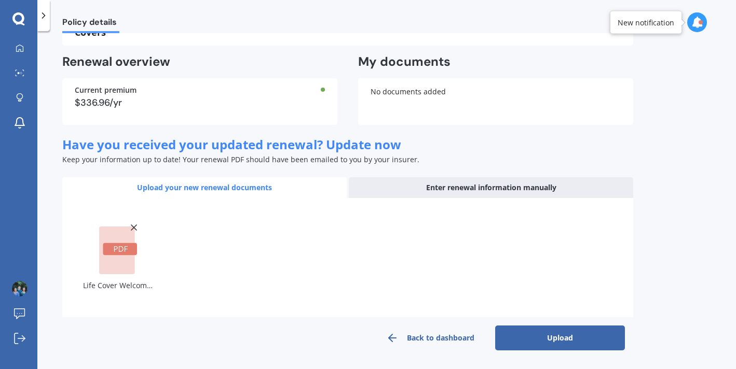
scroll to position [86, 0]
click at [583, 343] on button "Upload" at bounding box center [560, 338] width 130 height 25
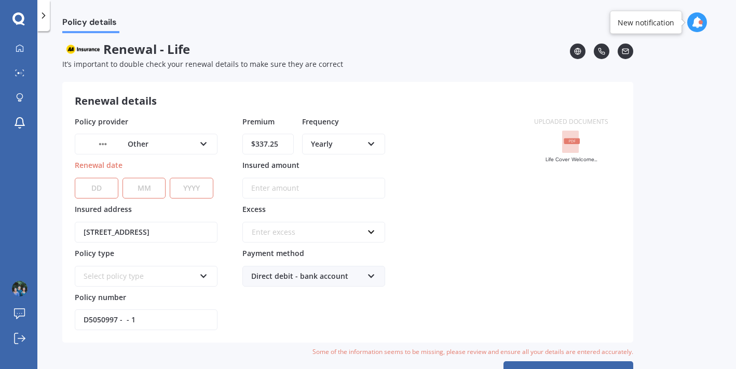
scroll to position [4, 0]
click at [173, 149] on div "Other" at bounding box center [140, 144] width 112 height 11
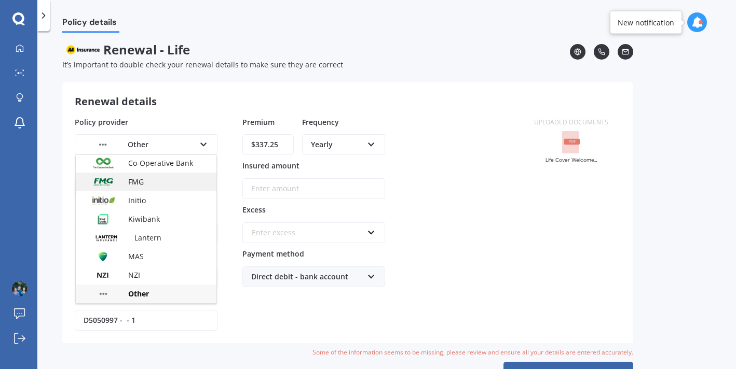
scroll to position [0, 0]
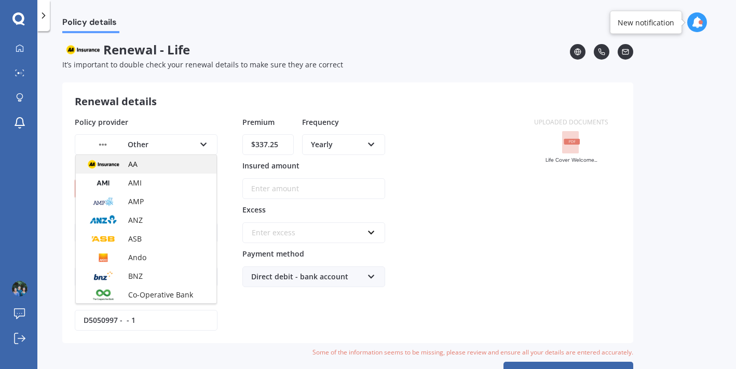
click at [153, 170] on div "AA" at bounding box center [146, 164] width 141 height 19
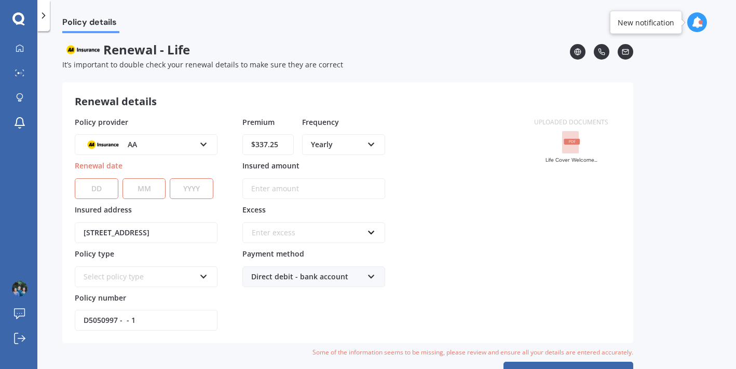
click at [100, 183] on select "DD 01 02 03 04 05 06 07 08 09 10 11 12 13 14 15 16 17 18 19 20 21 22 23 24 25 2…" at bounding box center [97, 188] width 44 height 21
select select "30"
click at [137, 192] on select "MM 01 02 03 04 05 06 07 08 09 10 11 12" at bounding box center [144, 188] width 44 height 21
select select "10"
click at [196, 190] on select "YYYY 2027 2026 2025 2024 2023 2022 2021 2020 2019 2018 2017 2016 2015 2014 2013…" at bounding box center [192, 188] width 44 height 21
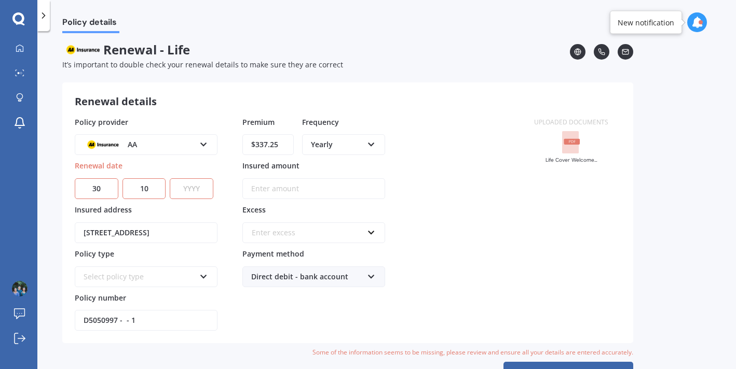
select select "2025"
click at [186, 282] on div "Select policy type Home Insurance Policy" at bounding box center [146, 277] width 143 height 21
click at [168, 296] on div "Home Insurance Policy" at bounding box center [146, 296] width 141 height 19
click at [168, 296] on label "Policy number" at bounding box center [144, 298] width 139 height 10
click at [168, 310] on input "D5050997 - - 1" at bounding box center [146, 320] width 143 height 21
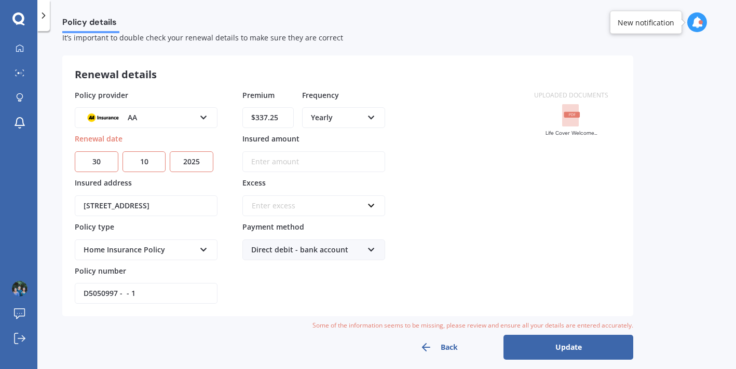
scroll to position [24, 0]
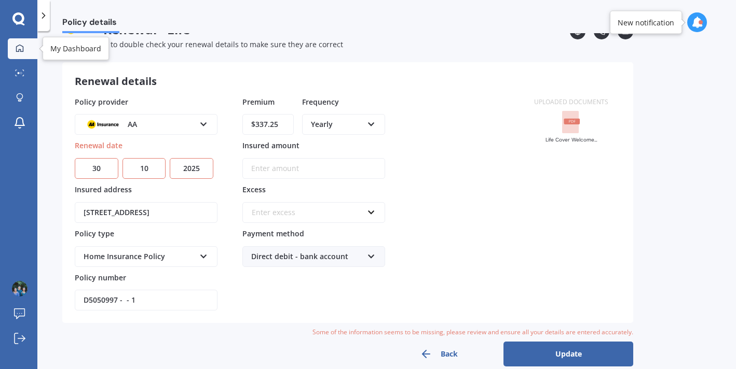
click at [18, 48] on icon at bounding box center [20, 48] width 8 height 8
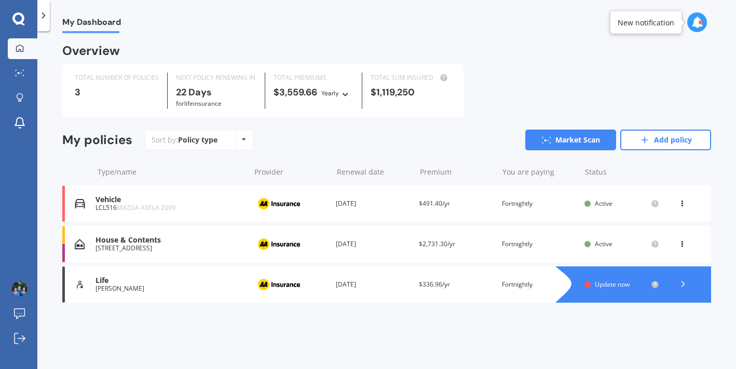
click at [434, 326] on div "Overview TOTAL NUMBER OF POLICIES 3 NEXT POLICY RENEWING [DATE] for Life insura…" at bounding box center [386, 187] width 649 height 282
click at [694, 30] on div at bounding box center [697, 22] width 20 height 20
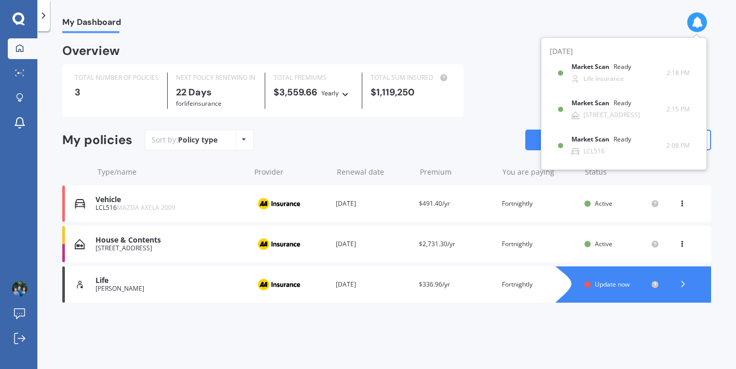
click at [609, 22] on div "My Dashboard" at bounding box center [386, 16] width 698 height 33
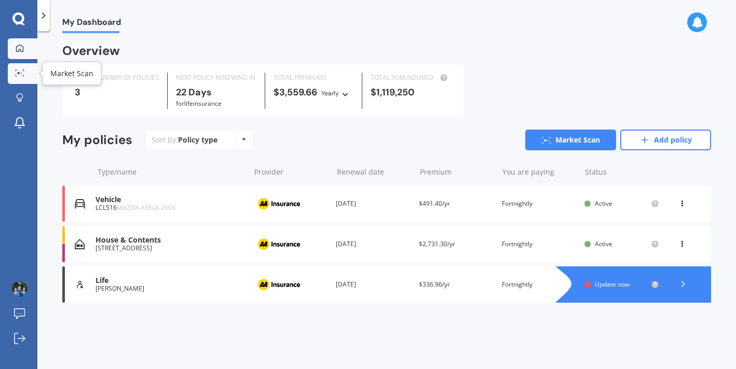
click at [22, 75] on icon at bounding box center [19, 73] width 9 height 7
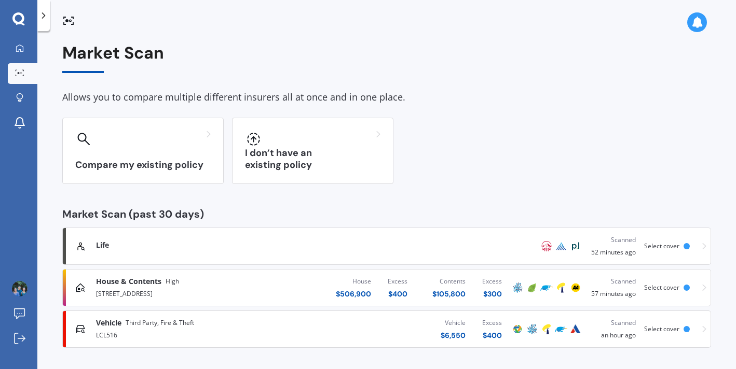
scroll to position [3, 0]
click at [28, 51] on link "My Dashboard" at bounding box center [23, 48] width 30 height 21
